Goal: Transaction & Acquisition: Purchase product/service

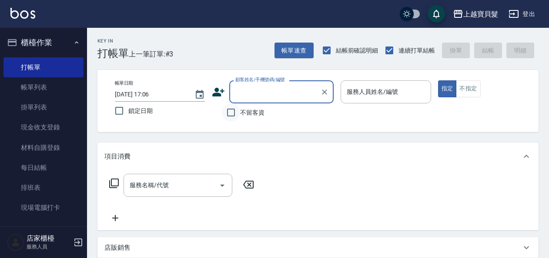
click at [230, 113] on input "不留客資" at bounding box center [231, 112] width 18 height 18
checkbox input "true"
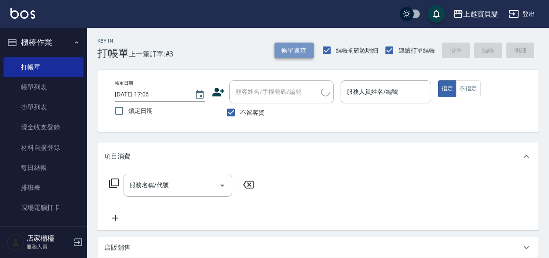
click at [313, 57] on button "帳單速查" at bounding box center [293, 51] width 39 height 16
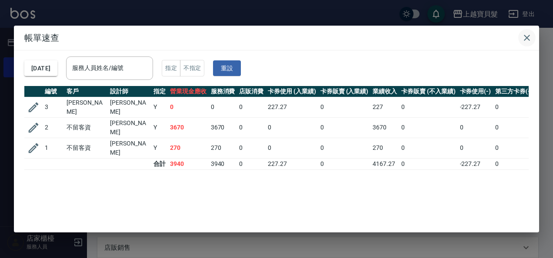
click at [527, 39] on icon "button" at bounding box center [527, 38] width 6 height 6
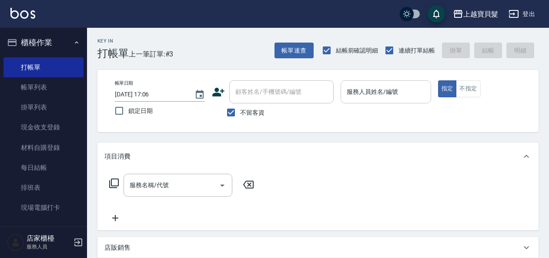
click at [398, 99] on input "服務人員姓名/編號" at bounding box center [385, 91] width 82 height 15
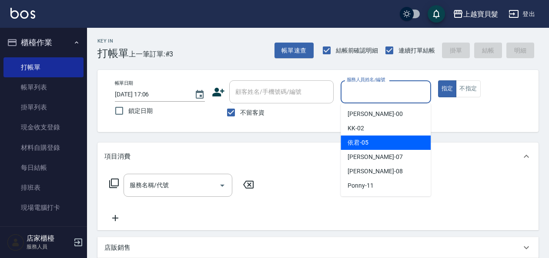
click at [388, 146] on div "依君 -05" at bounding box center [385, 143] width 90 height 14
type input "依君-05"
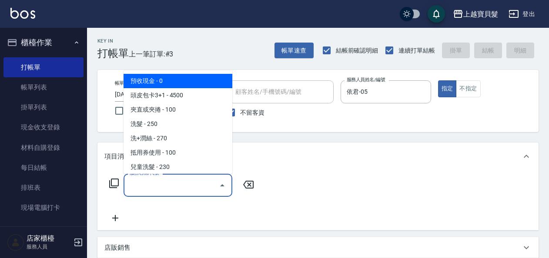
click at [168, 188] on input "服務名稱/代號" at bounding box center [171, 185] width 88 height 15
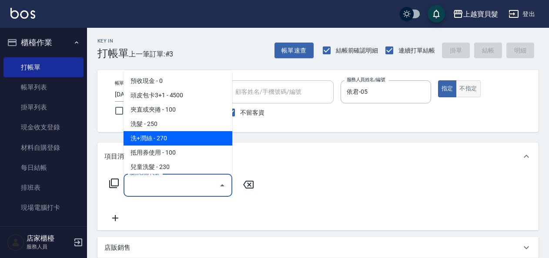
click at [466, 90] on button "不指定" at bounding box center [468, 88] width 24 height 17
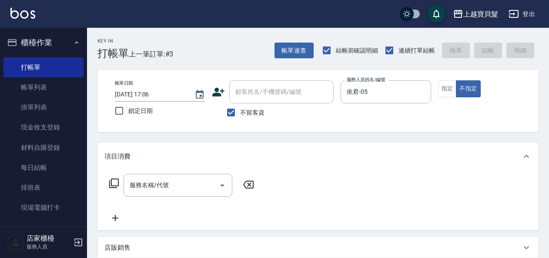
click at [119, 183] on div "服務名稱/代號 服務名稱/代號" at bounding box center [181, 185] width 155 height 23
click at [113, 183] on icon at bounding box center [114, 183] width 10 height 10
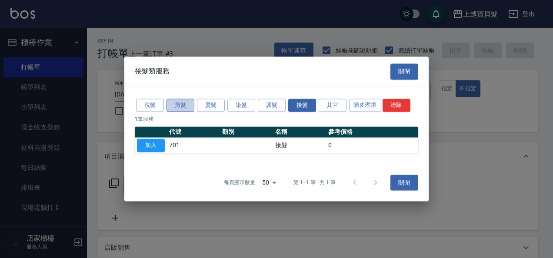
click at [186, 112] on button "剪髮" at bounding box center [180, 105] width 28 height 13
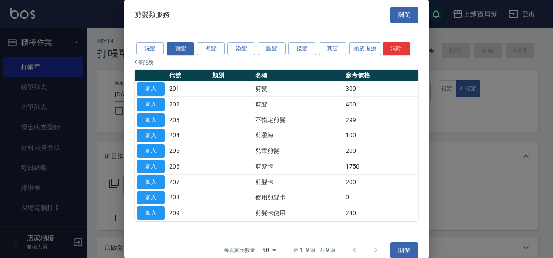
drag, startPoint x: 160, startPoint y: 135, endPoint x: 179, endPoint y: 134, distance: 19.1
click at [160, 135] on button "加入" at bounding box center [151, 135] width 28 height 13
type input "剪瀏海(204)"
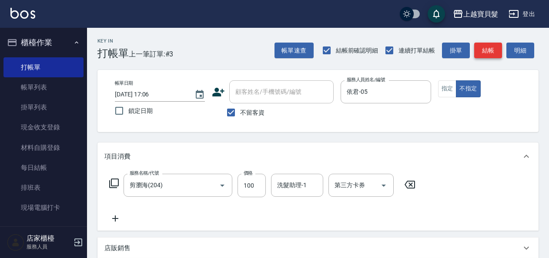
click at [483, 46] on button "結帳" at bounding box center [488, 51] width 28 height 16
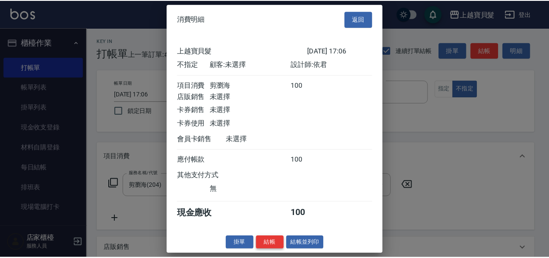
scroll to position [2, 0]
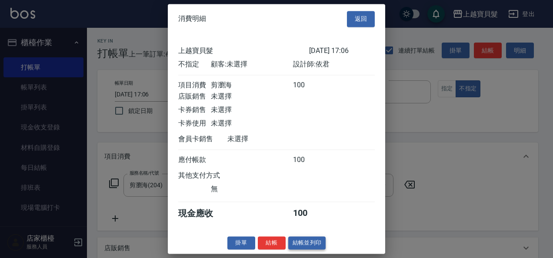
click at [294, 249] on button "結帳並列印" at bounding box center [307, 242] width 38 height 13
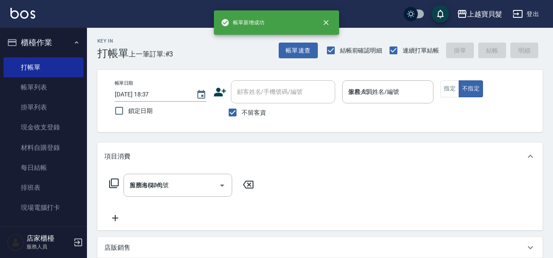
type input "[DATE] 18:37"
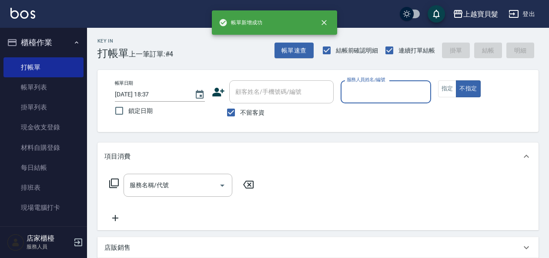
click at [395, 89] on input "服務人員姓名/編號" at bounding box center [385, 91] width 82 height 15
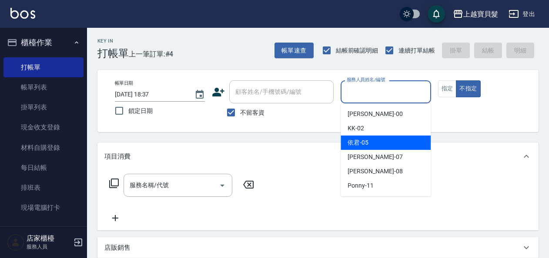
click at [363, 149] on div "依君 -05" at bounding box center [385, 143] width 90 height 14
type input "依君-05"
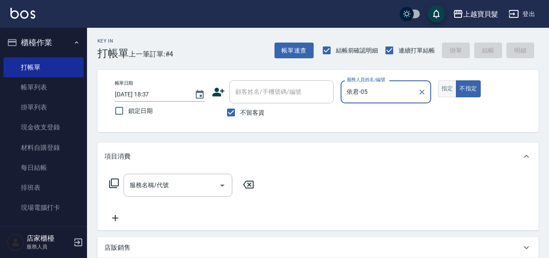
click at [449, 85] on button "指定" at bounding box center [447, 88] width 19 height 17
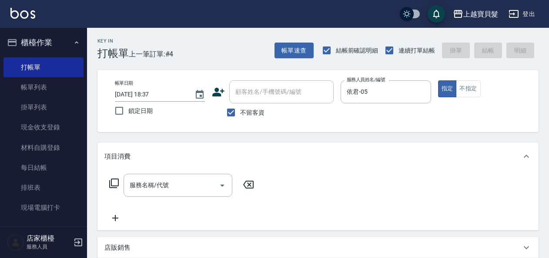
click at [113, 185] on icon at bounding box center [114, 183] width 10 height 10
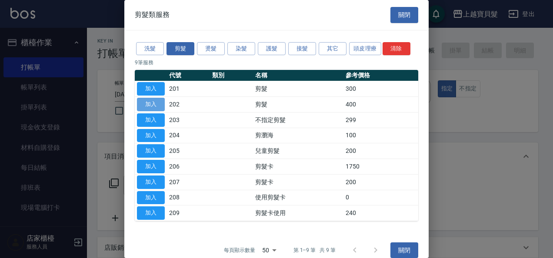
click at [145, 106] on button "加入" at bounding box center [151, 104] width 28 height 13
type input "剪髮(202)"
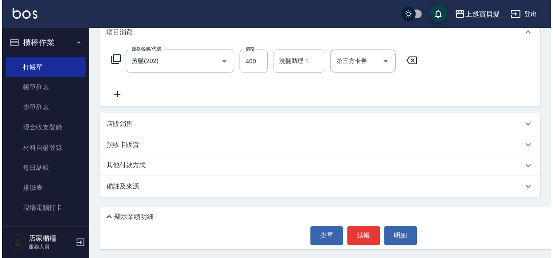
scroll to position [126, 0]
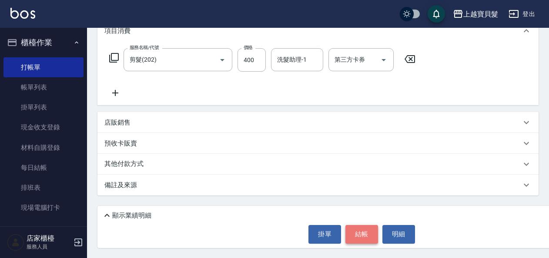
click at [353, 237] on button "結帳" at bounding box center [361, 234] width 33 height 18
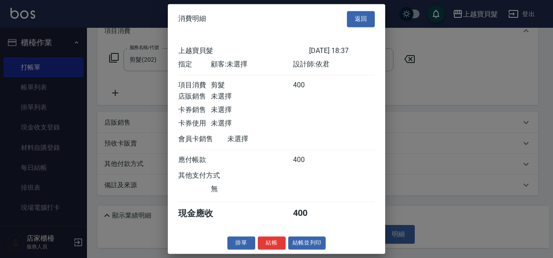
scroll to position [2, 0]
click at [308, 248] on button "結帳並列印" at bounding box center [307, 242] width 38 height 13
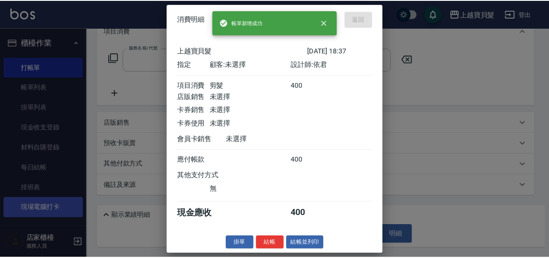
scroll to position [0, 0]
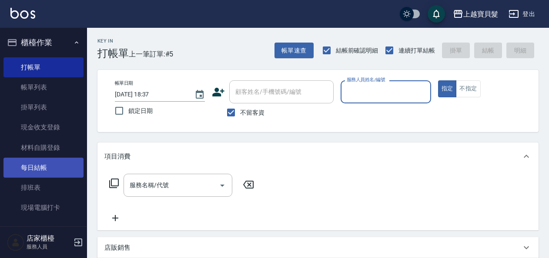
click at [19, 166] on link "每日結帳" at bounding box center [43, 168] width 80 height 20
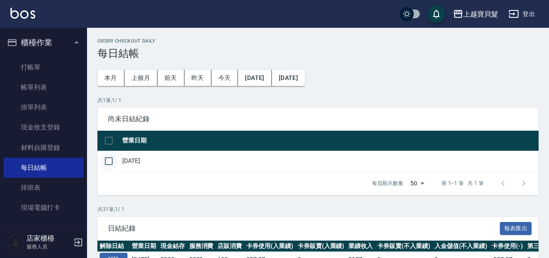
click at [106, 159] on input "checkbox" at bounding box center [109, 161] width 18 height 18
checkbox input "true"
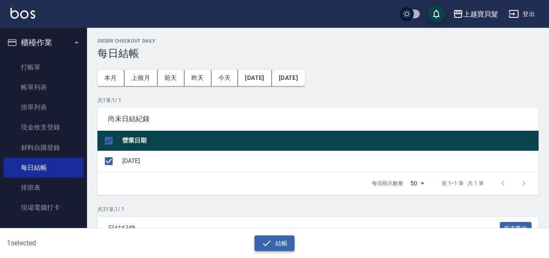
click at [276, 248] on button "結帳" at bounding box center [274, 244] width 40 height 16
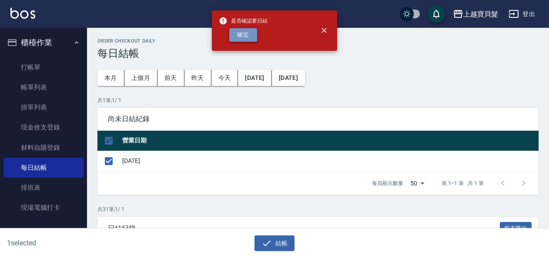
click at [256, 41] on button "確定" at bounding box center [243, 34] width 28 height 13
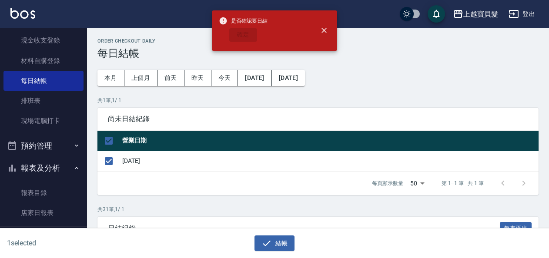
checkbox input "false"
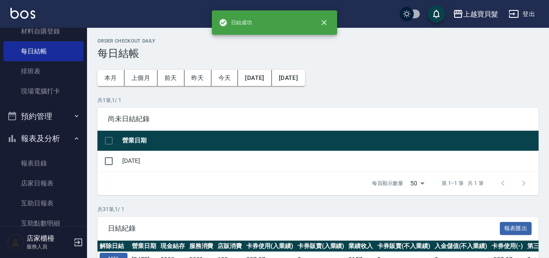
scroll to position [130, 0]
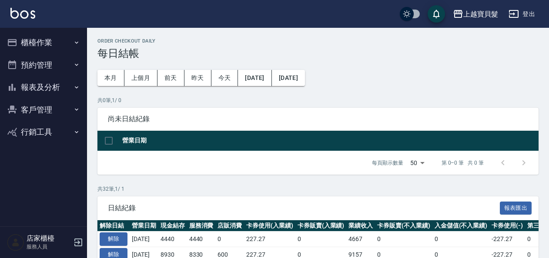
click at [18, 86] on button "報表及分析" at bounding box center [43, 87] width 80 height 23
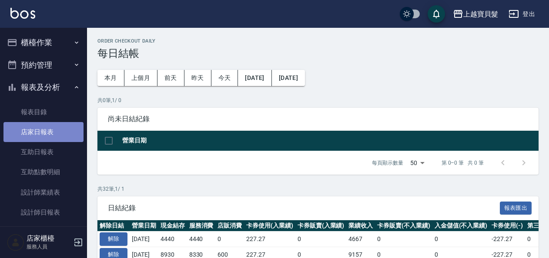
click at [44, 128] on link "店家日報表" at bounding box center [43, 132] width 80 height 20
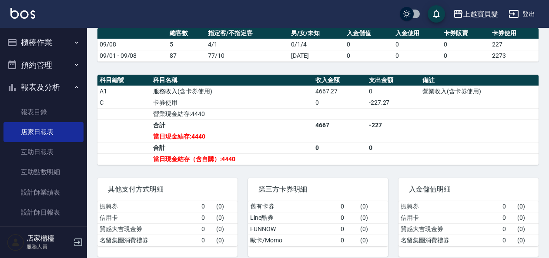
scroll to position [251, 0]
